Goal: Information Seeking & Learning: Learn about a topic

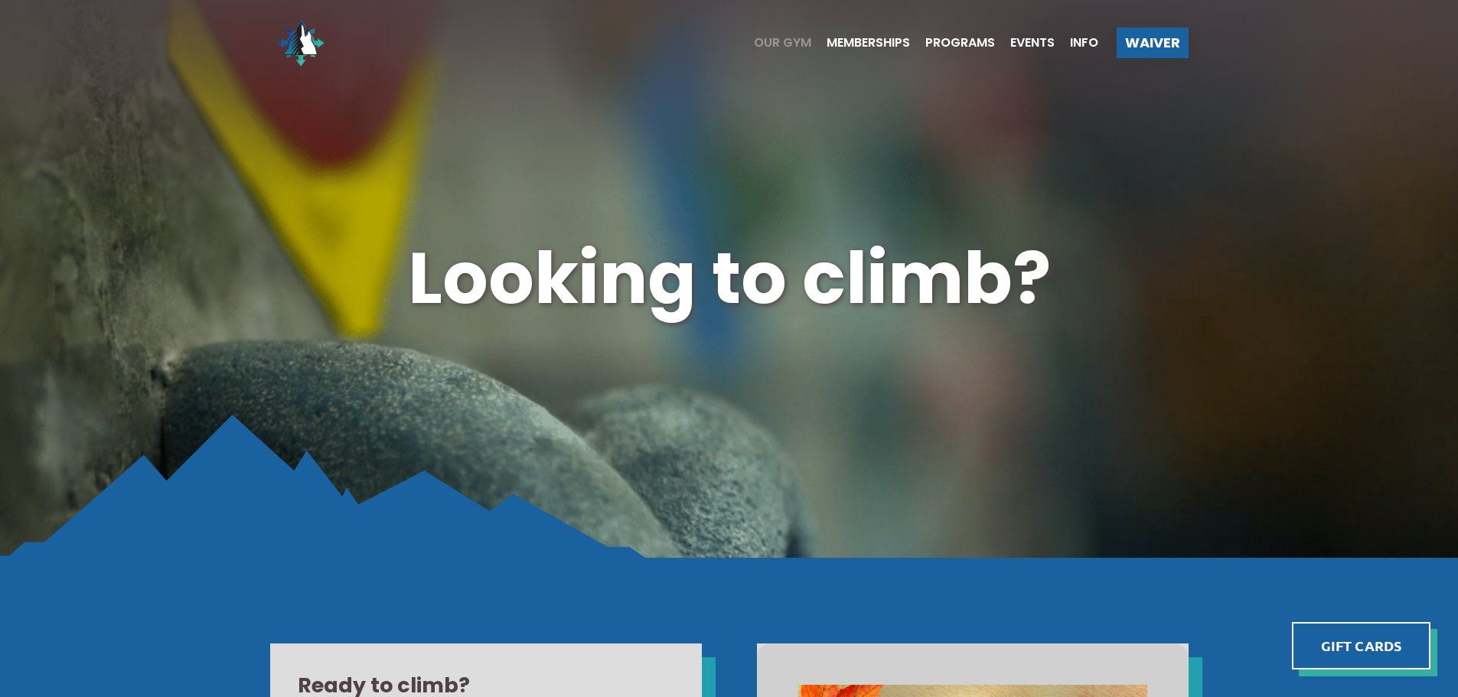
click at [771, 44] on span "Our Gym" at bounding box center [782, 43] width 57 height 12
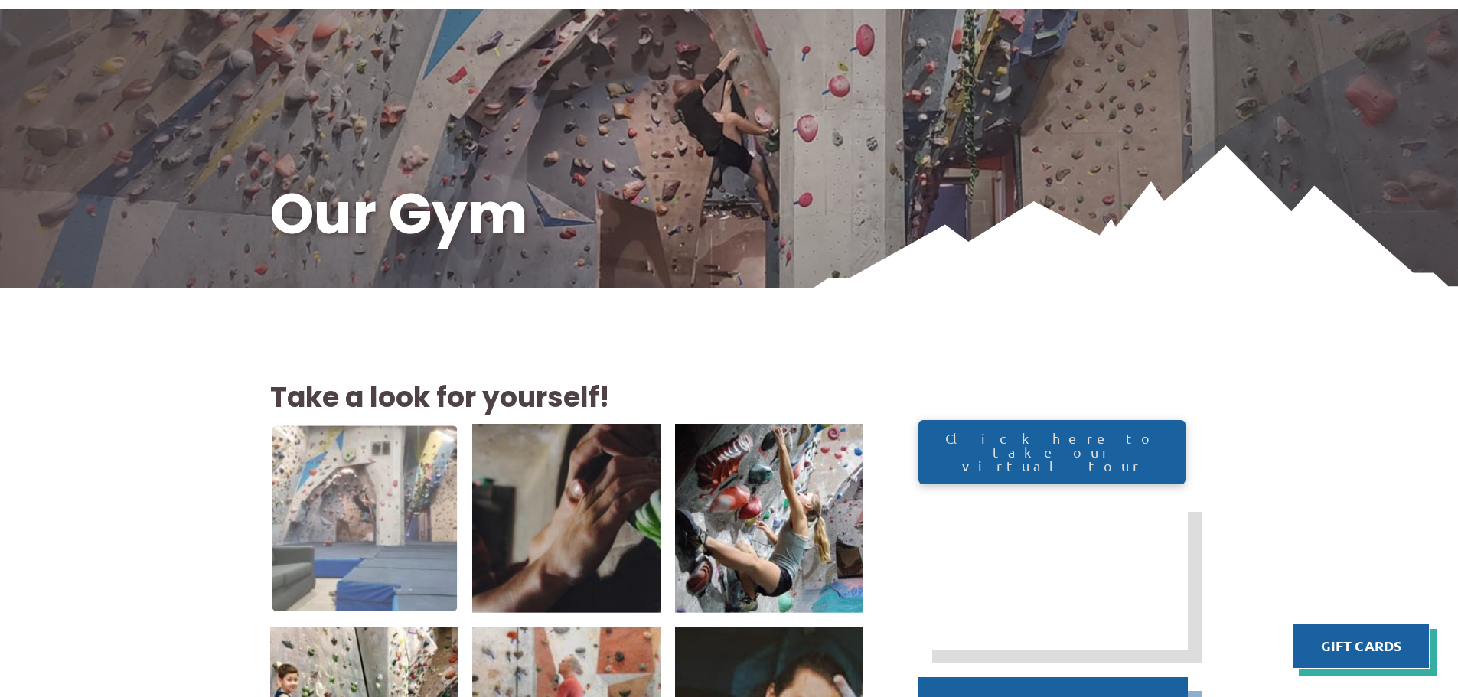
scroll to position [128, 0]
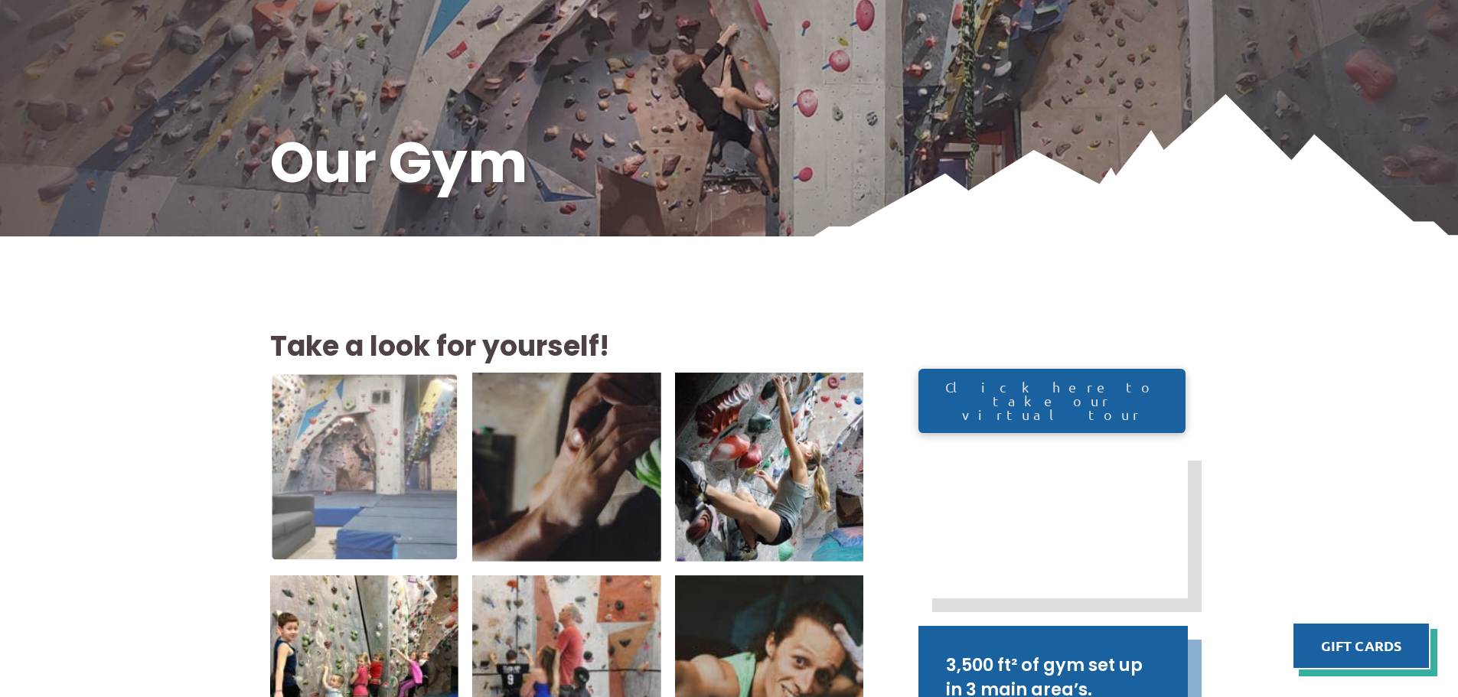
click at [378, 446] on img at bounding box center [364, 467] width 185 height 185
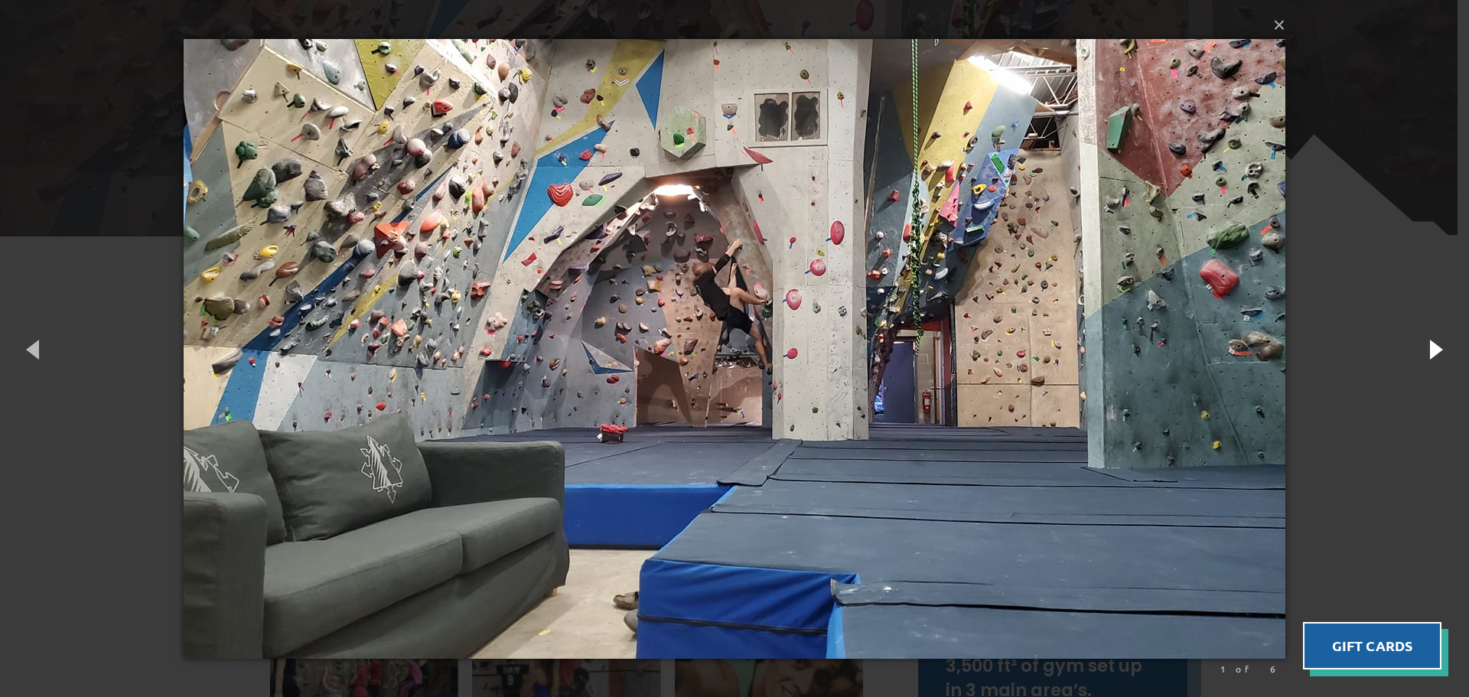
click at [1431, 360] on button "button" at bounding box center [1435, 349] width 69 height 84
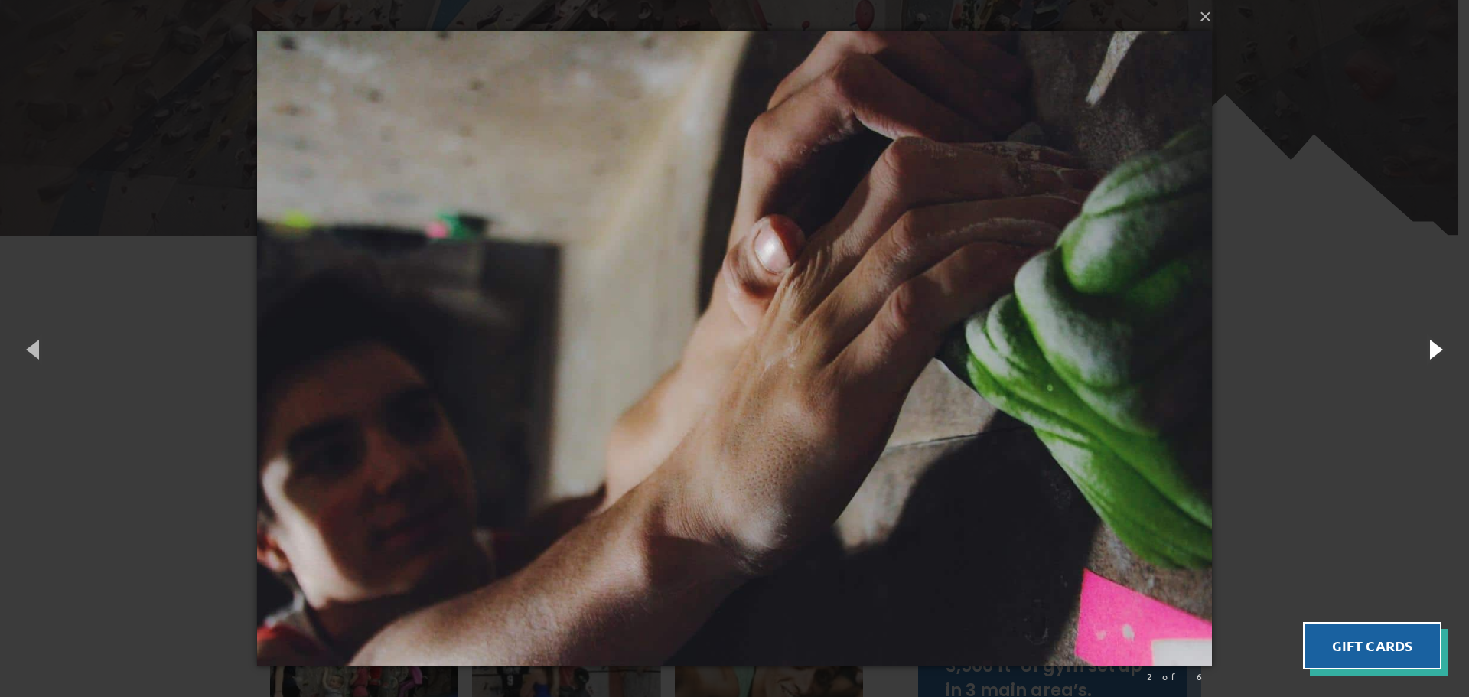
click at [1431, 360] on button "button" at bounding box center [1435, 349] width 69 height 84
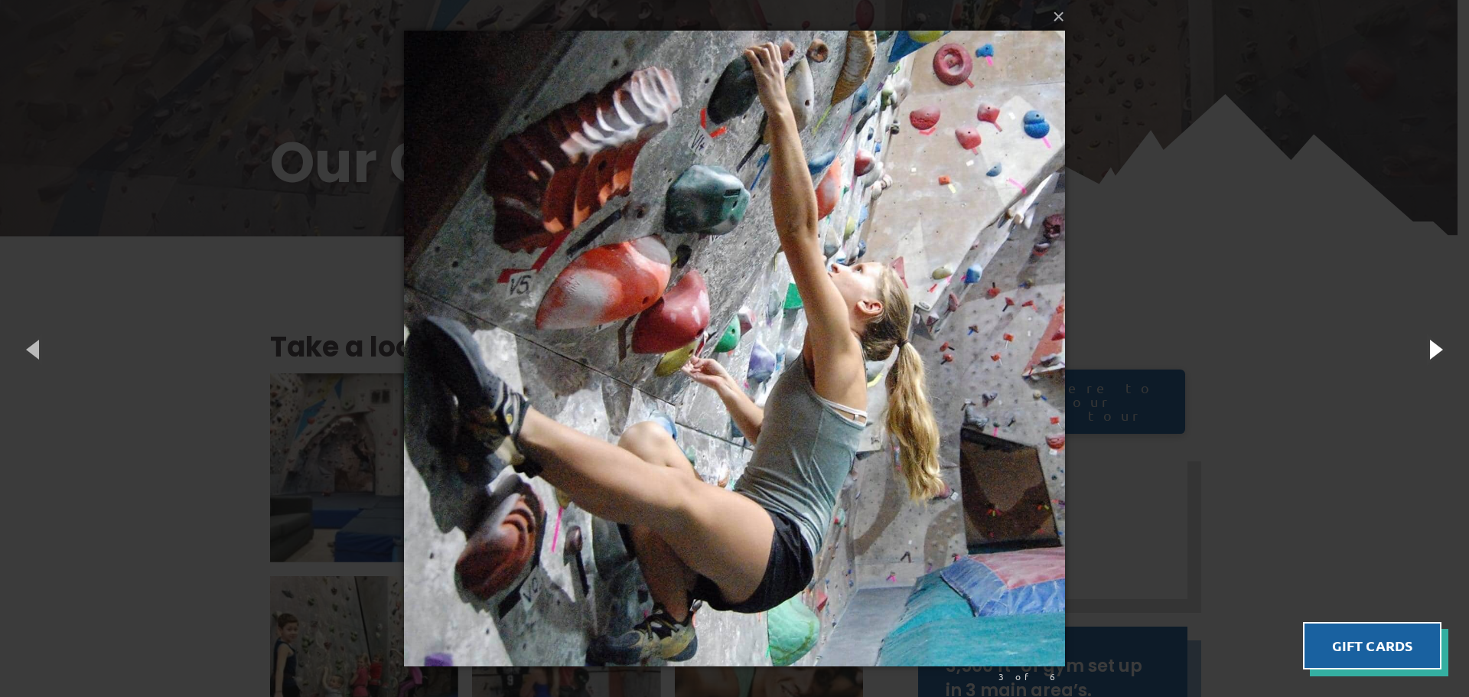
click at [1431, 360] on button "button" at bounding box center [1435, 349] width 69 height 84
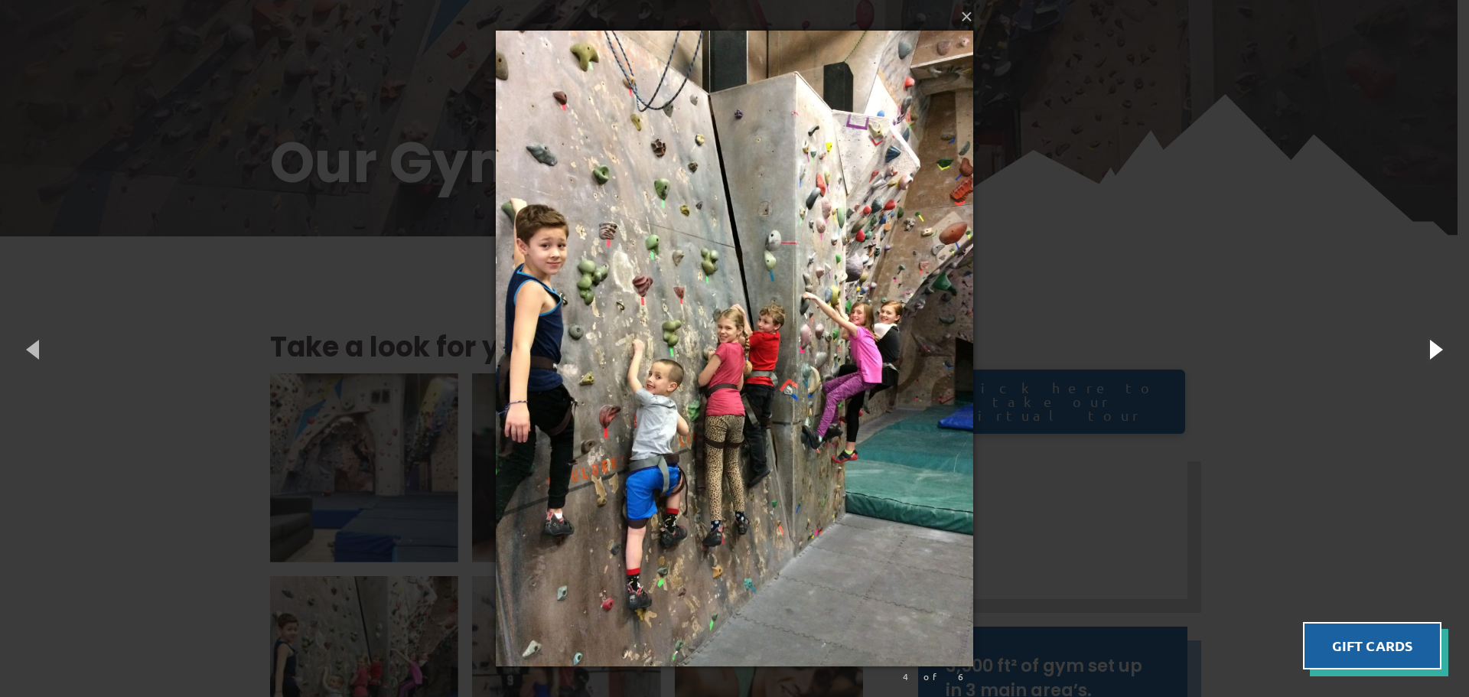
click at [1431, 360] on button "button" at bounding box center [1435, 349] width 69 height 84
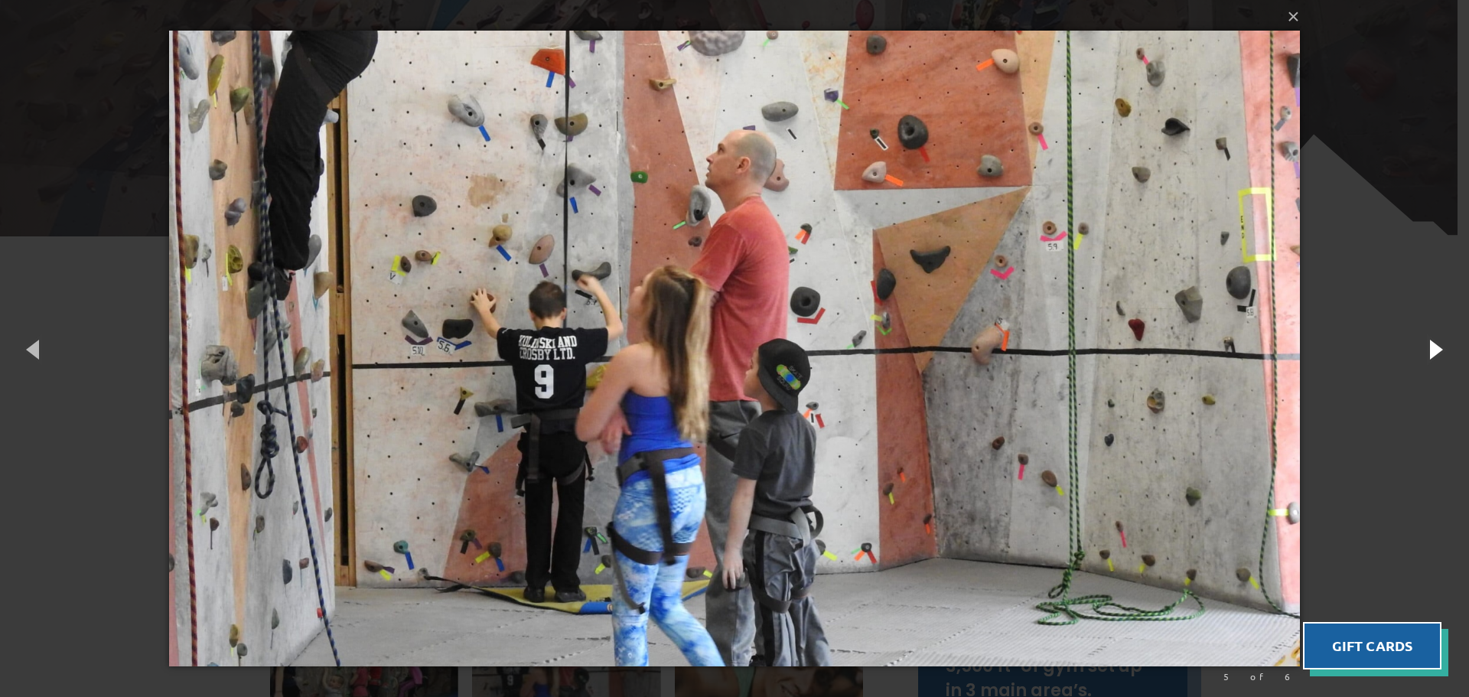
click at [1431, 360] on button "button" at bounding box center [1435, 349] width 69 height 84
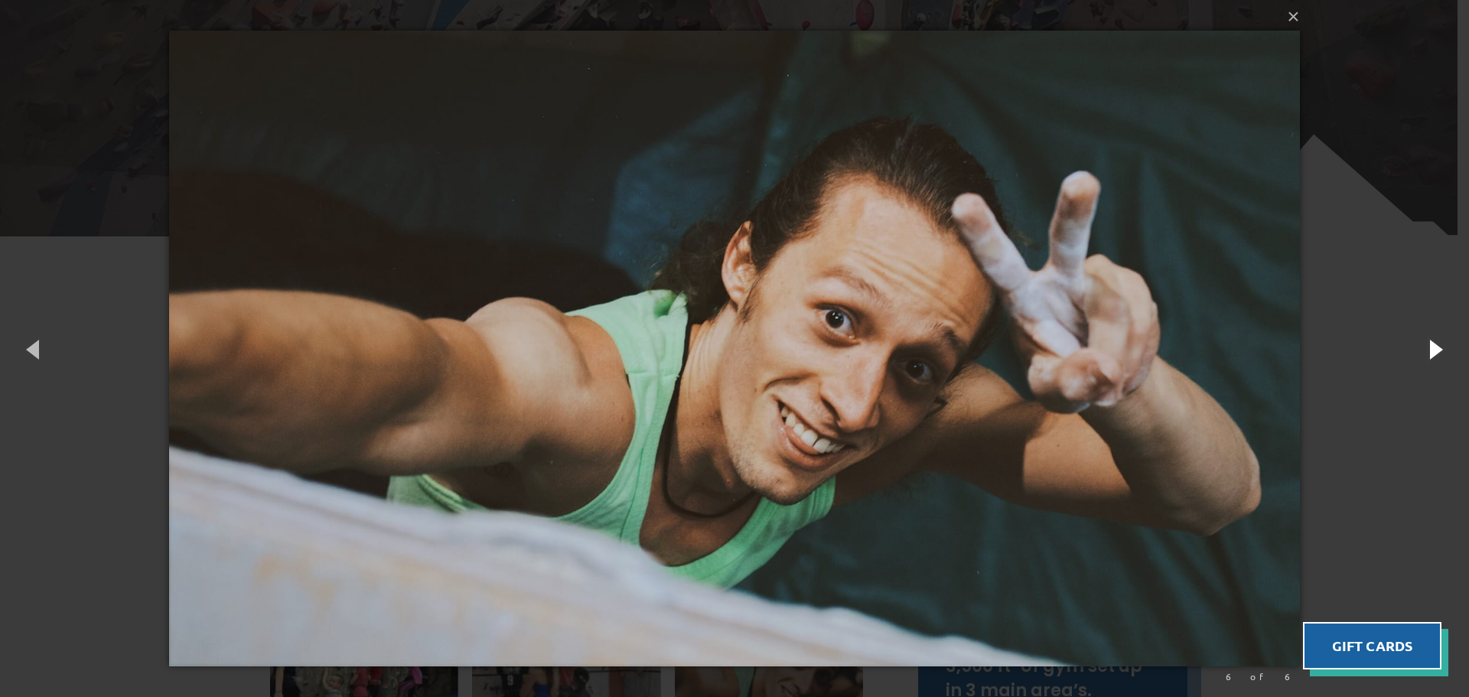
click at [1431, 360] on button "button" at bounding box center [1435, 349] width 69 height 84
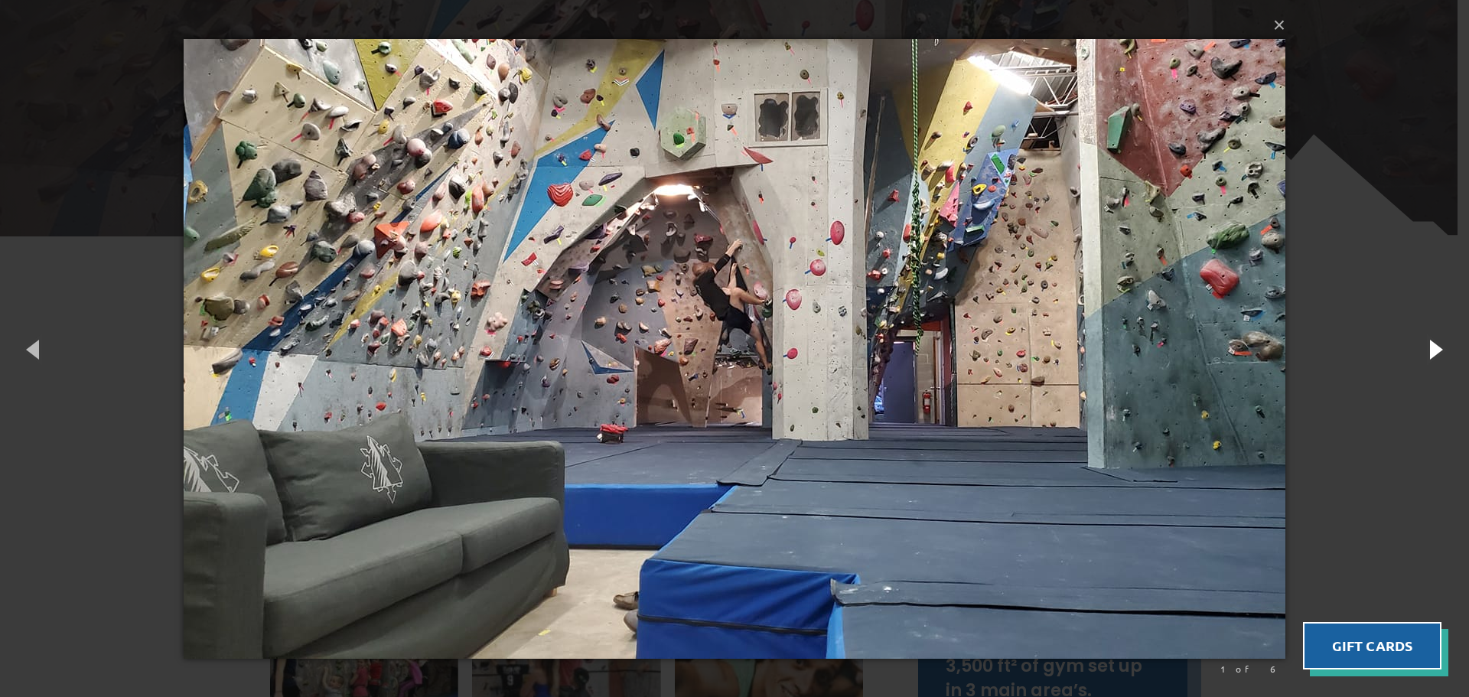
click at [1431, 360] on button "button" at bounding box center [1435, 349] width 69 height 84
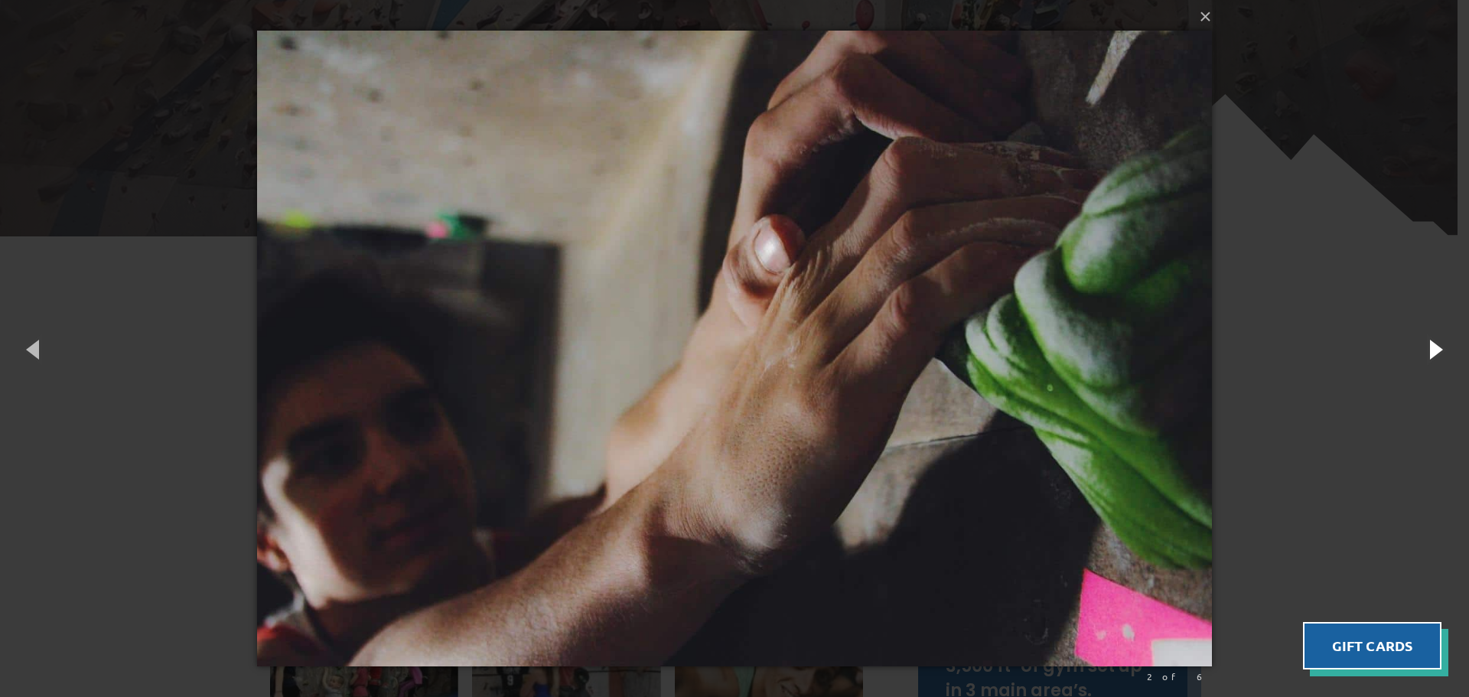
click at [1431, 360] on button "button" at bounding box center [1435, 349] width 69 height 84
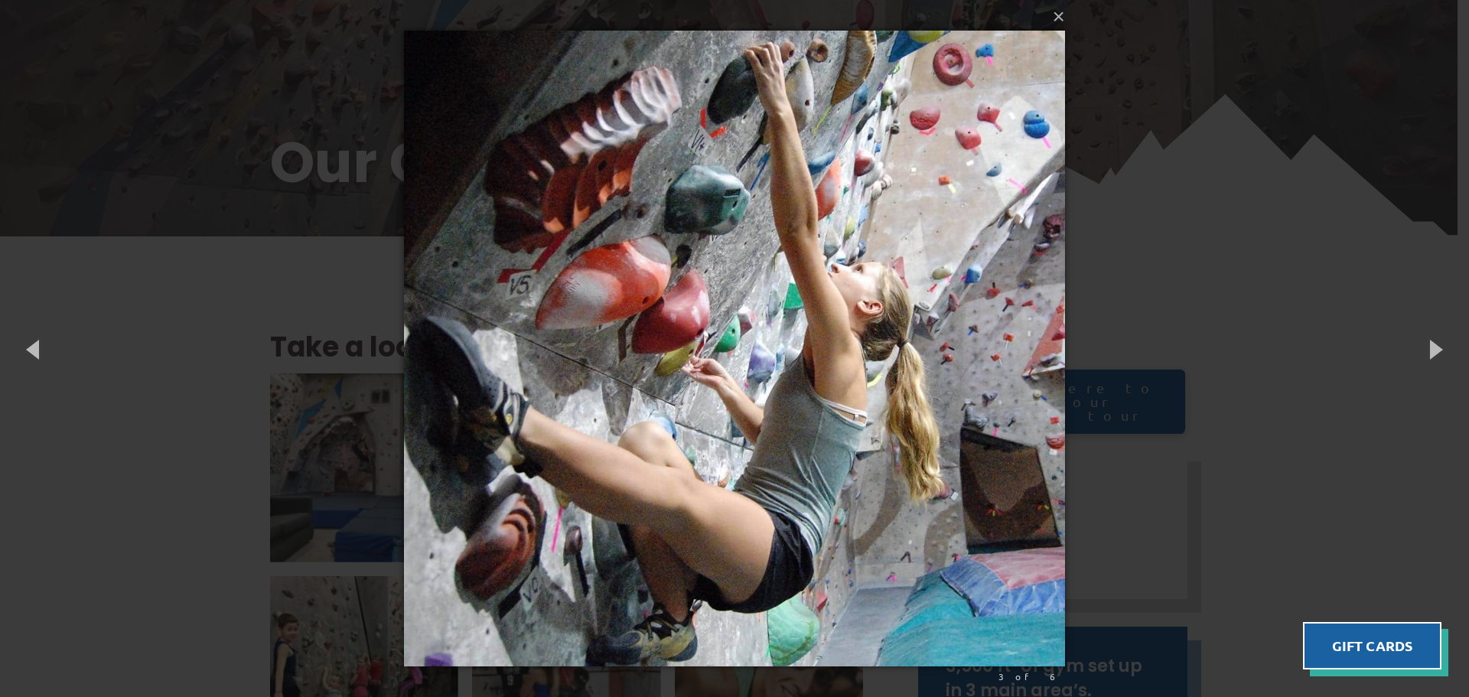
click at [1420, 129] on div "× 3 of 6 Loading..." at bounding box center [734, 348] width 1469 height 697
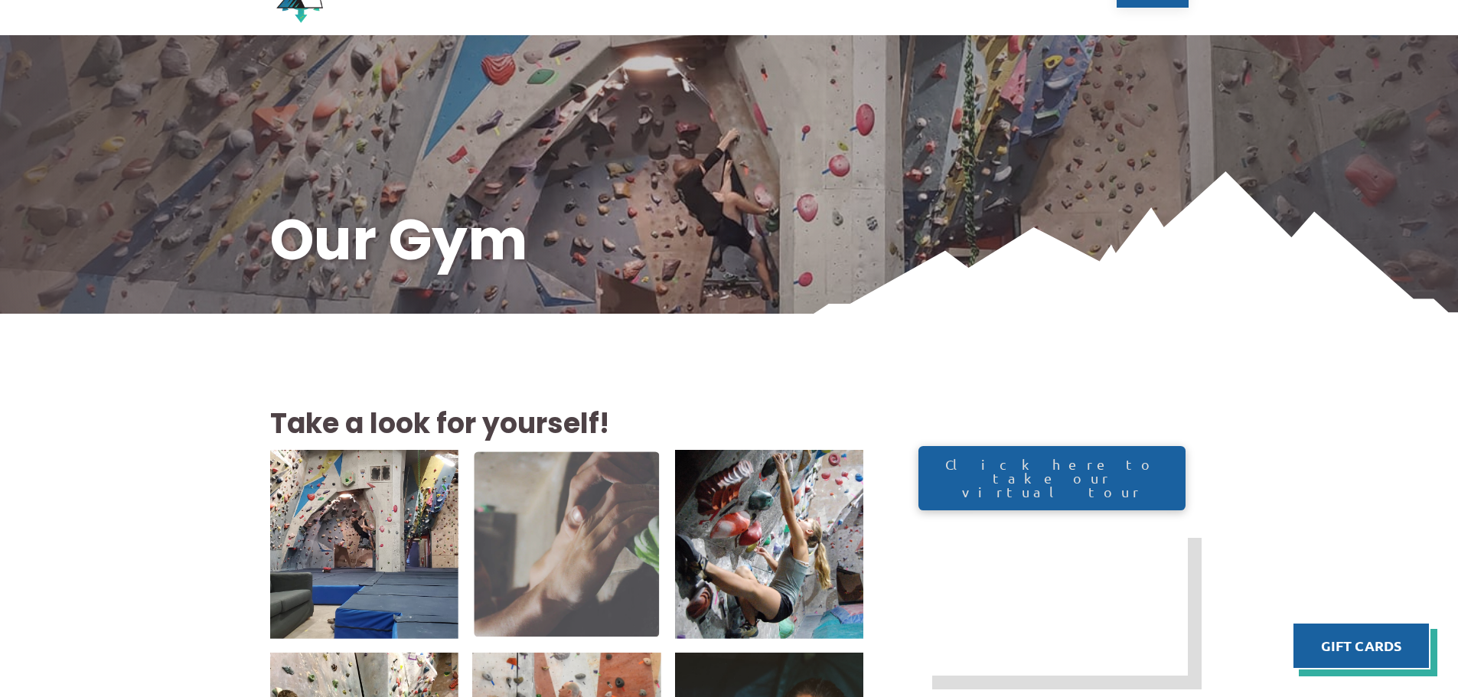
scroll to position [0, 0]
